Goal: Task Accomplishment & Management: Complete application form

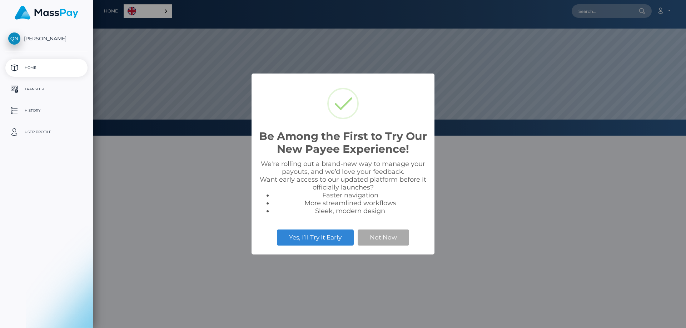
scroll to position [136, 593]
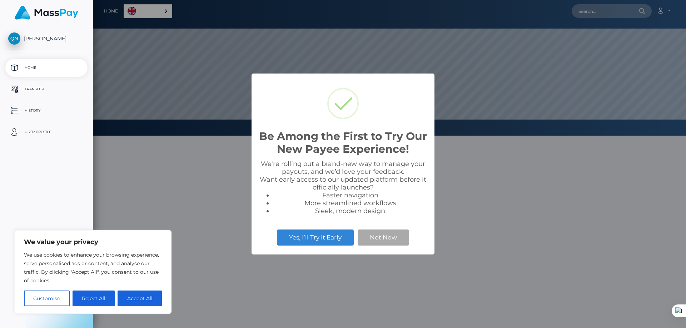
select select
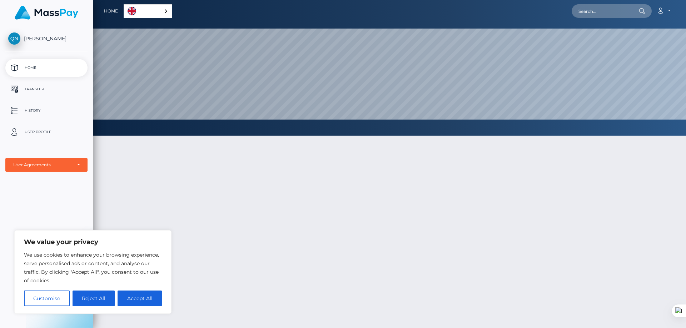
drag, startPoint x: 79, startPoint y: 266, endPoint x: 55, endPoint y: 259, distance: 24.9
click at [55, 259] on p "We use cookies to enhance your browsing experience, serve personalised ads or c…" at bounding box center [93, 268] width 138 height 34
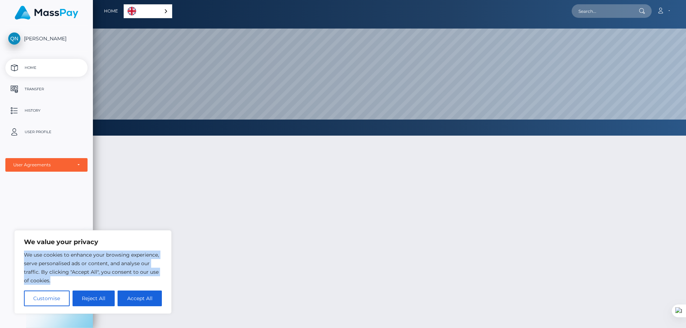
drag, startPoint x: 51, startPoint y: 281, endPoint x: 25, endPoint y: 251, distance: 40.0
click at [25, 251] on p "We use cookies to enhance your browsing experience, serve personalised ads or c…" at bounding box center [93, 268] width 138 height 34
click at [76, 241] on icon at bounding box center [75, 240] width 1 height 1
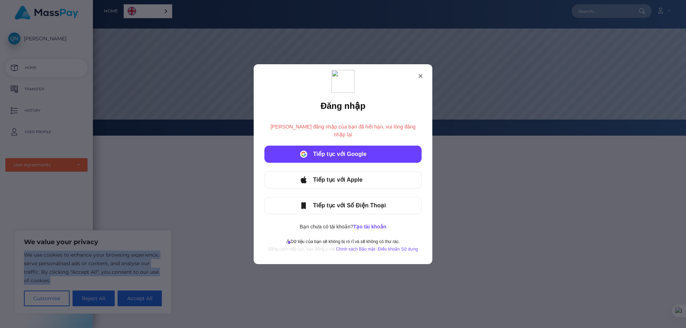
click at [338, 149] on div at bounding box center [343, 154] width 156 height 16
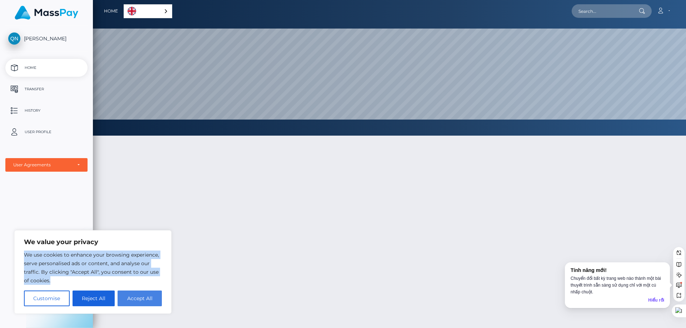
click at [125, 297] on button "Accept All" at bounding box center [139, 299] width 44 height 16
checkbox input "true"
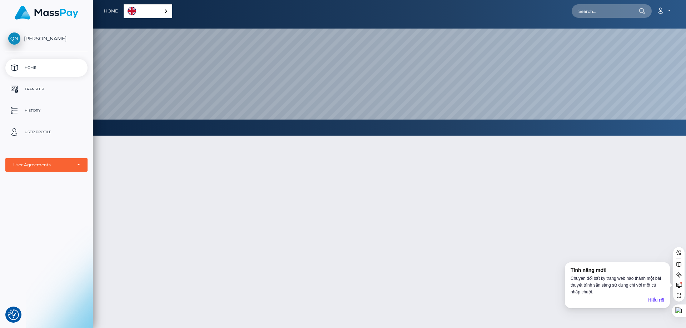
click at [656, 299] on div "Hiểu rồi" at bounding box center [656, 300] width 16 height 7
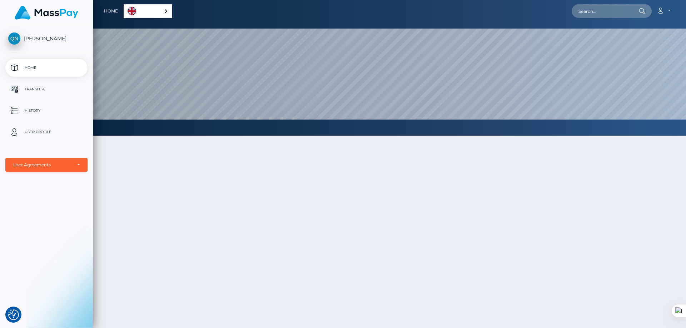
click at [165, 9] on div "English" at bounding box center [148, 11] width 49 height 14
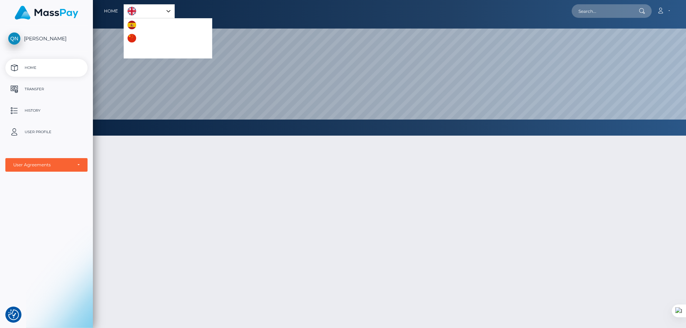
click at [169, 14] on div "English" at bounding box center [149, 11] width 51 height 14
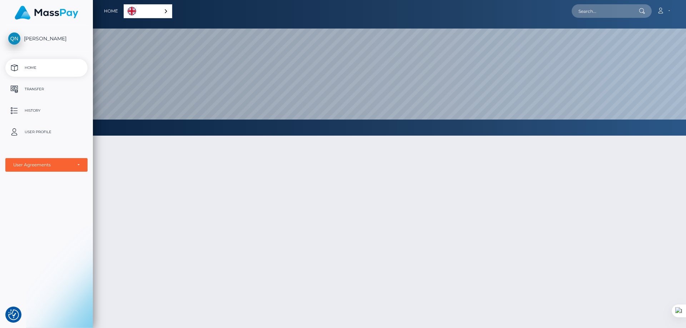
click at [169, 14] on div "English" at bounding box center [148, 11] width 49 height 14
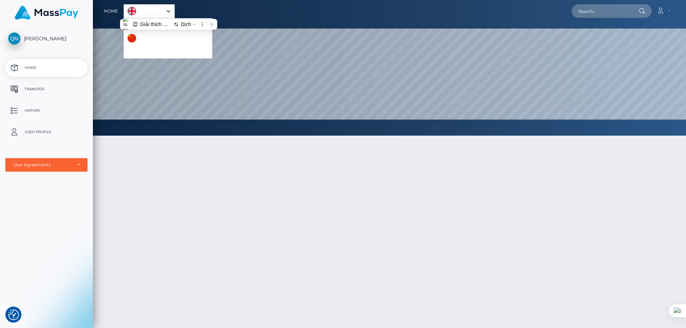
click at [170, 191] on div at bounding box center [389, 267] width 593 height 284
click at [169, 9] on div "English" at bounding box center [149, 11] width 51 height 14
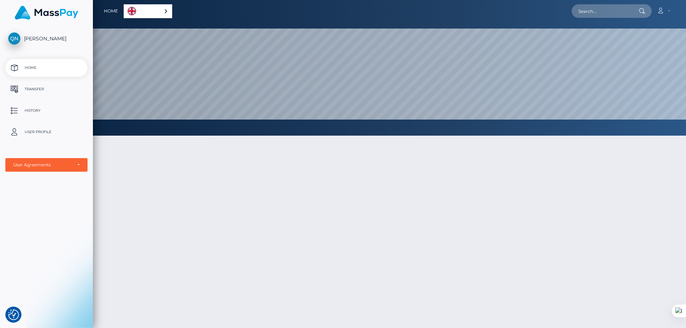
click at [166, 11] on div "English" at bounding box center [148, 11] width 49 height 14
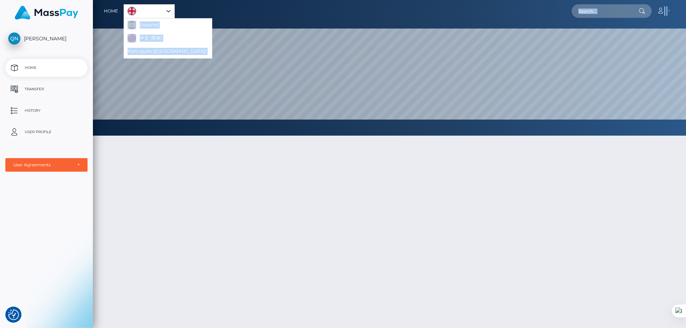
drag, startPoint x: 169, startPoint y: 26, endPoint x: 358, endPoint y: 131, distance: 215.8
click at [358, 131] on div "Home English Español 中文 (简体) Português ([GEOGRAPHIC_DATA]) Account Edit Profile…" at bounding box center [389, 164] width 593 height 328
click at [277, 263] on div at bounding box center [389, 267] width 593 height 284
click at [42, 89] on p "Transfer" at bounding box center [46, 89] width 76 height 11
